Goal: Transaction & Acquisition: Obtain resource

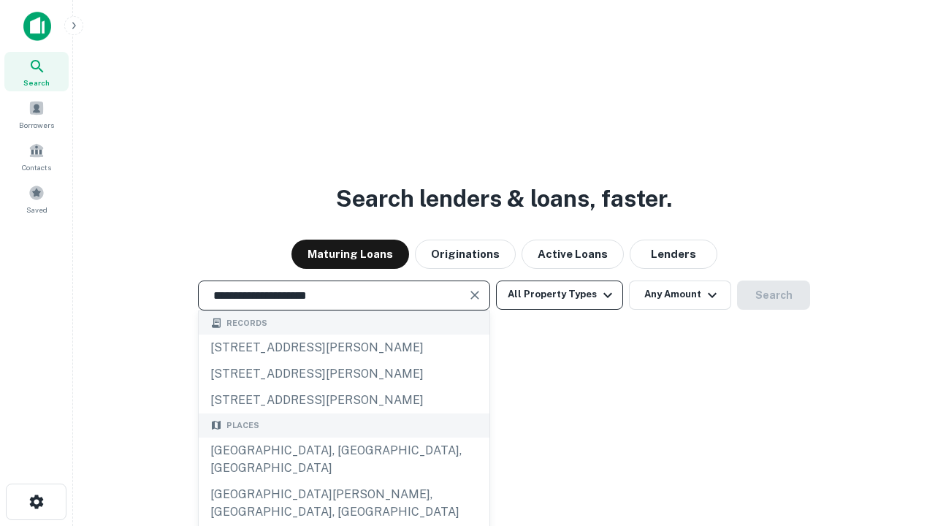
click at [343, 482] on div "Santa Monica, CA, USA" at bounding box center [344, 460] width 291 height 44
click at [560, 295] on button "All Property Types" at bounding box center [559, 295] width 127 height 29
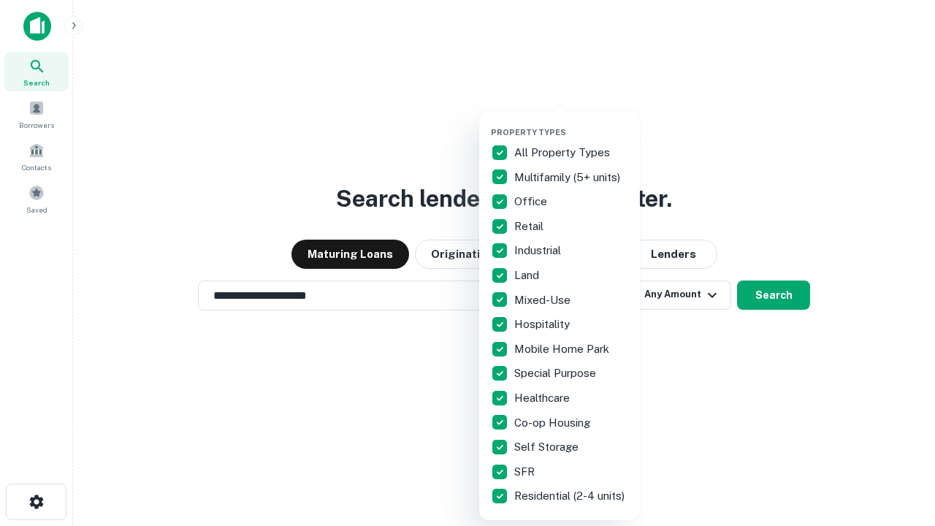
type input "**********"
click at [571, 123] on button "button" at bounding box center [571, 123] width 161 height 1
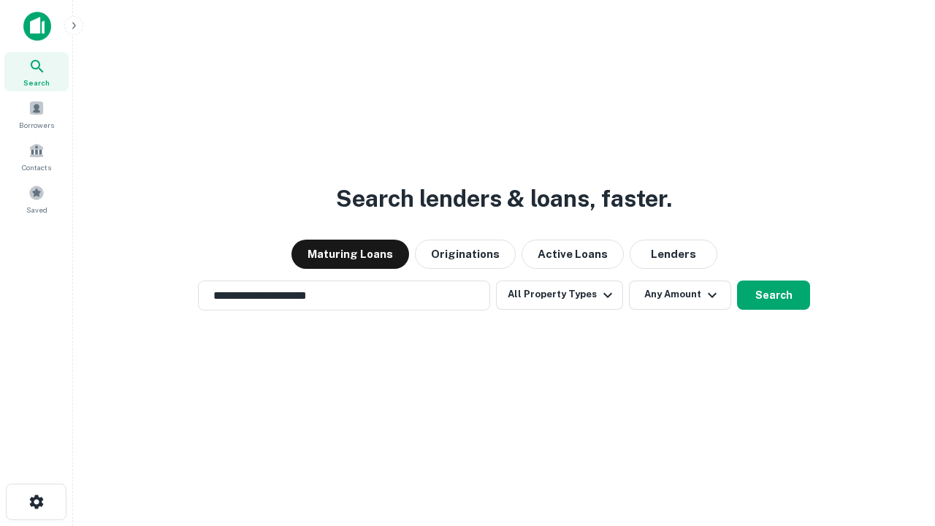
scroll to position [23, 0]
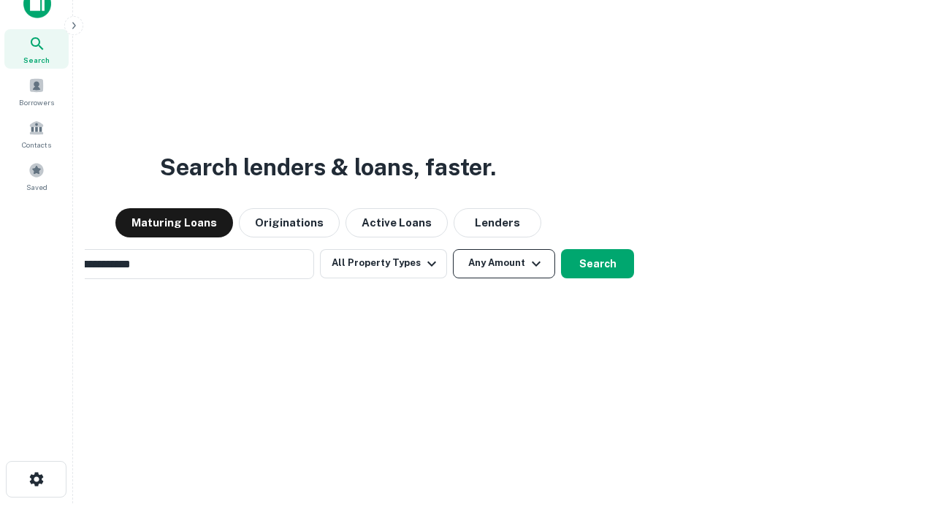
click at [453, 249] on button "Any Amount" at bounding box center [504, 263] width 102 height 29
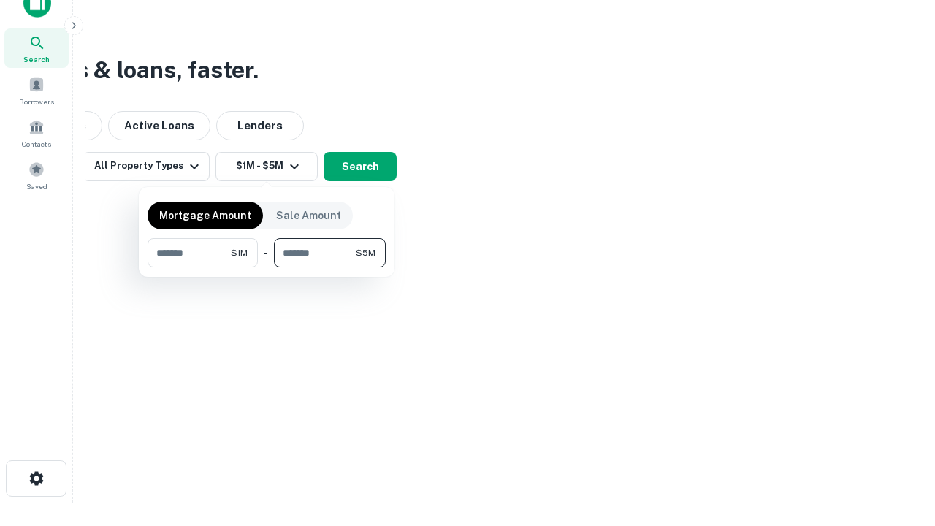
type input "*******"
click at [267, 267] on button "button" at bounding box center [267, 267] width 238 height 1
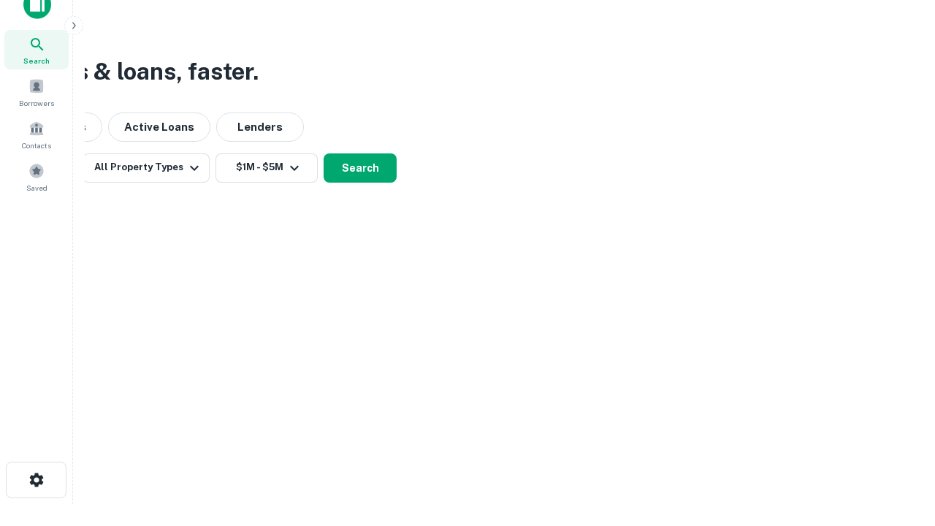
scroll to position [9, 270]
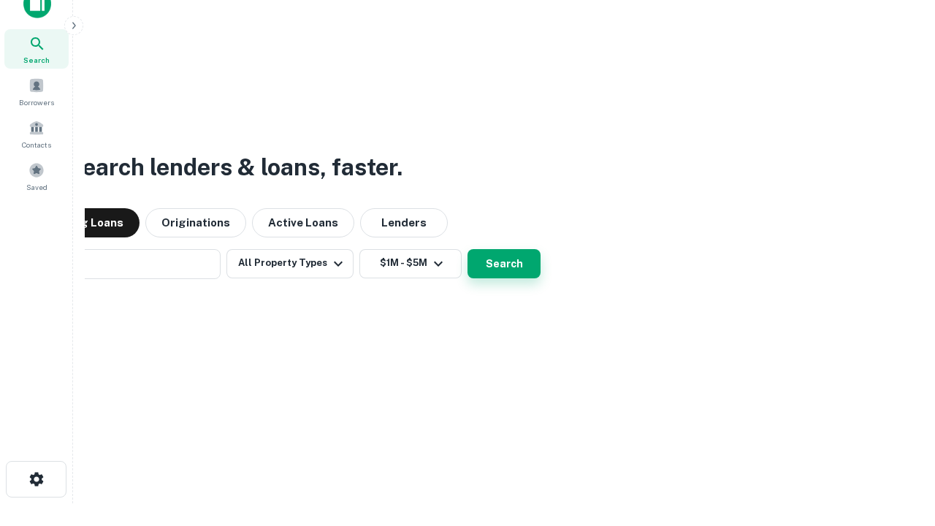
click at [468, 249] on button "Search" at bounding box center [504, 263] width 73 height 29
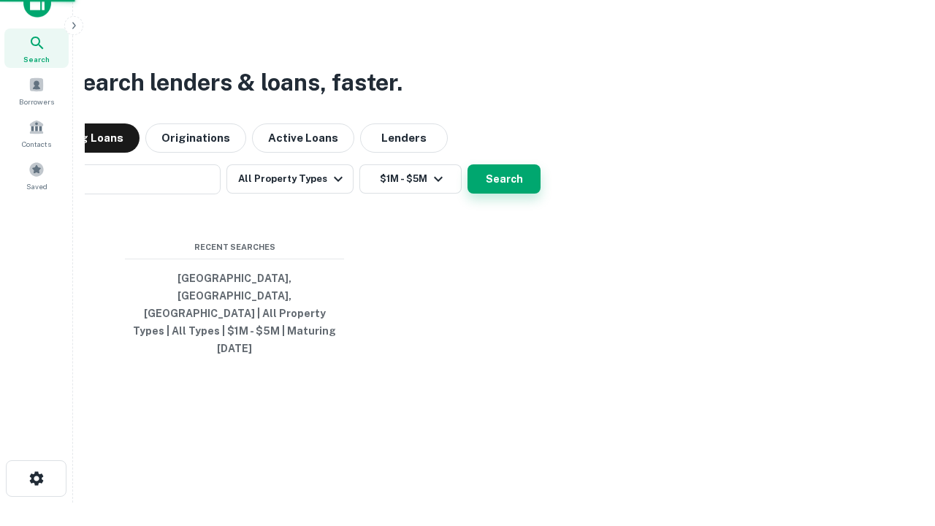
scroll to position [39, 414]
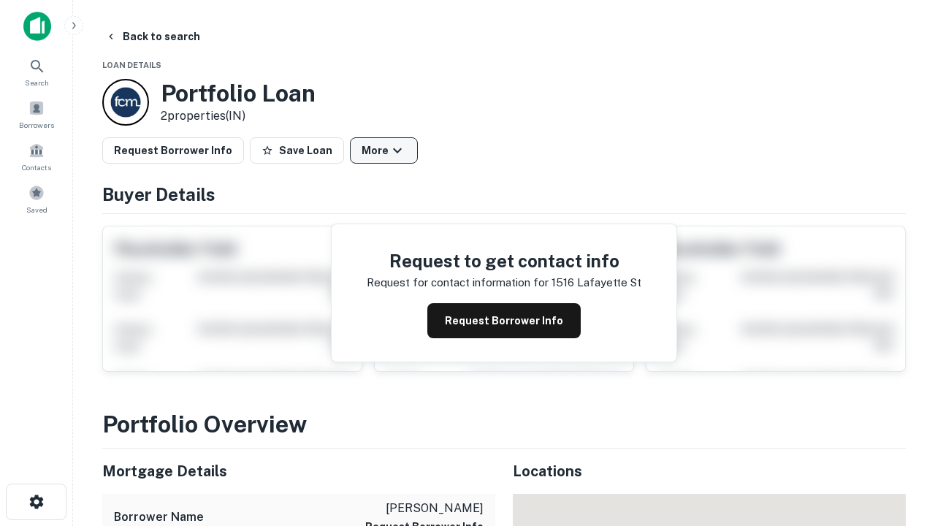
click at [384, 151] on button "More" at bounding box center [384, 150] width 68 height 26
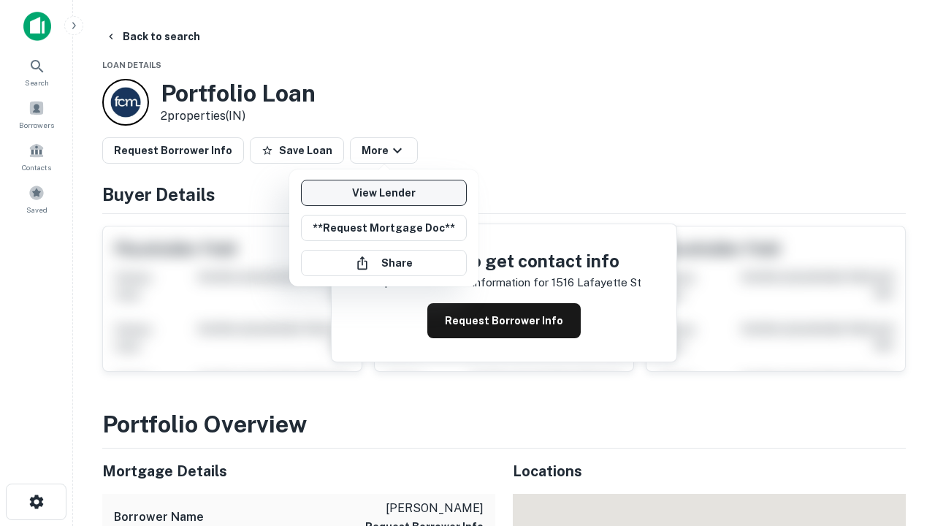
click at [384, 193] on link "View Lender" at bounding box center [384, 193] width 166 height 26
